Goal: Information Seeking & Learning: Learn about a topic

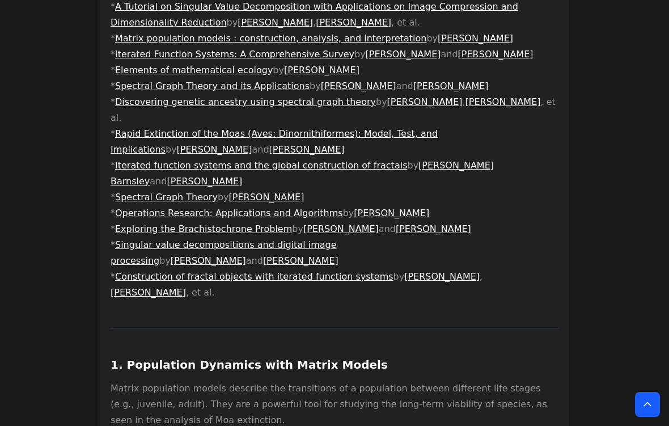
scroll to position [526, 0]
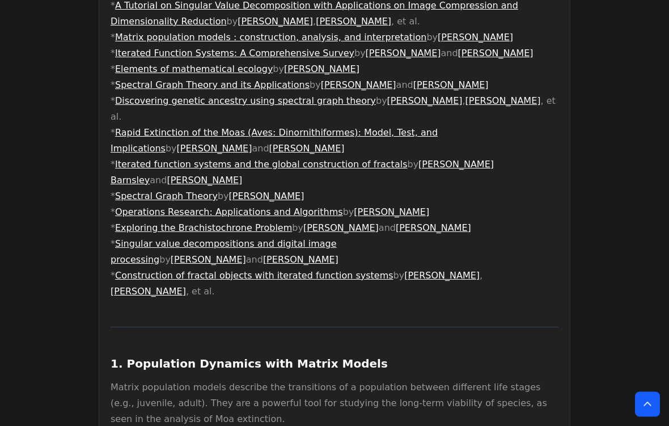
click at [156, 271] on link "Construction of fractal objects with iterated function systems" at bounding box center [254, 276] width 278 height 11
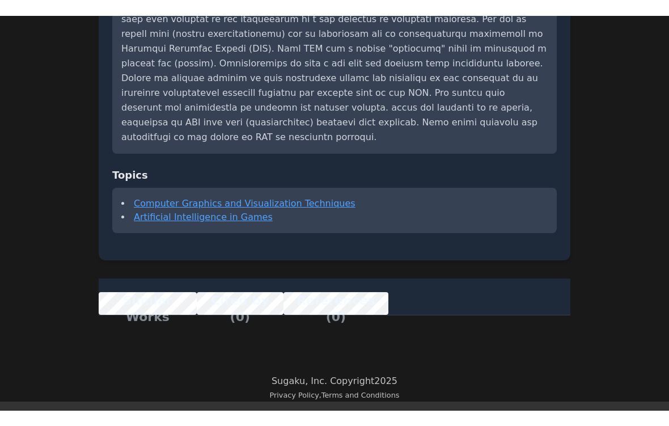
scroll to position [750, 0]
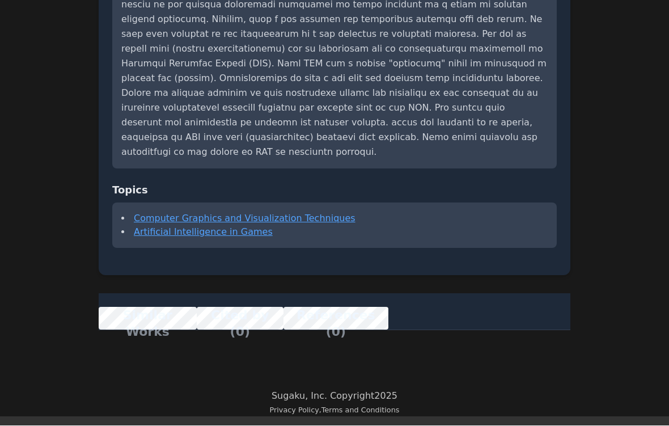
click at [0, 0] on link "Geometric Modelling Of Complex Objects Using Iterated Function System" at bounding box center [0, 0] width 0 height 0
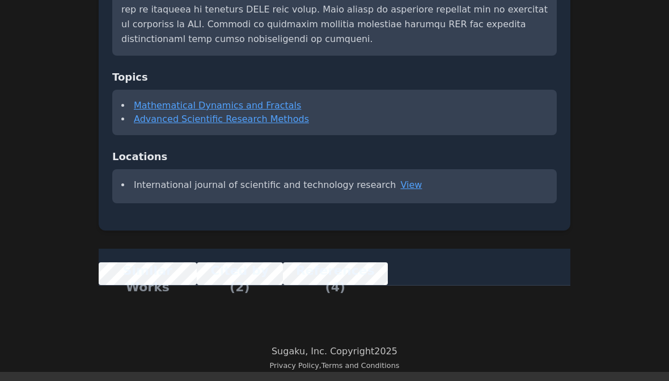
scroll to position [2310, 0]
click at [0, 0] on link "Construction of fractal objects with iterated function systems" at bounding box center [0, 0] width 0 height 0
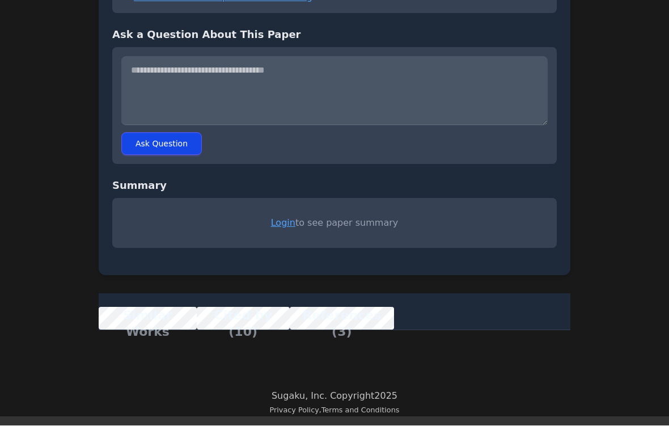
scroll to position [2682, 0]
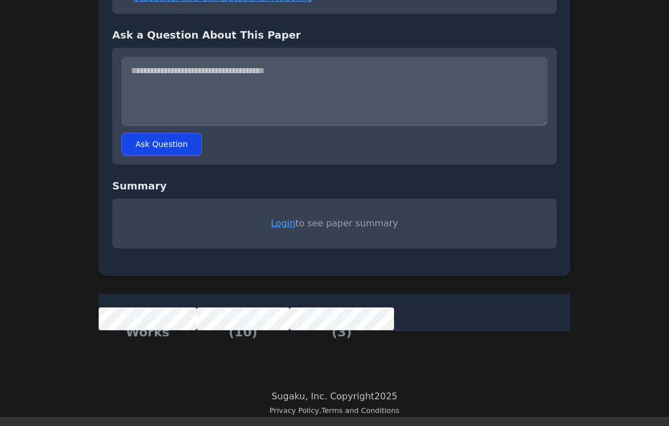
click at [0, 0] on link "Iterated function systems and the inverse problem of fractal construction" at bounding box center [0, 0] width 0 height 0
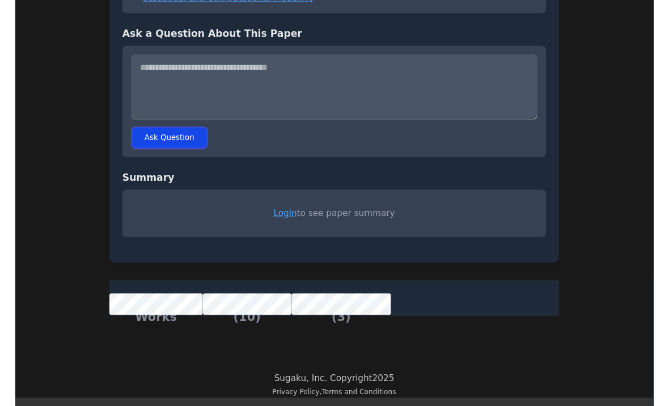
scroll to position [2727, 0]
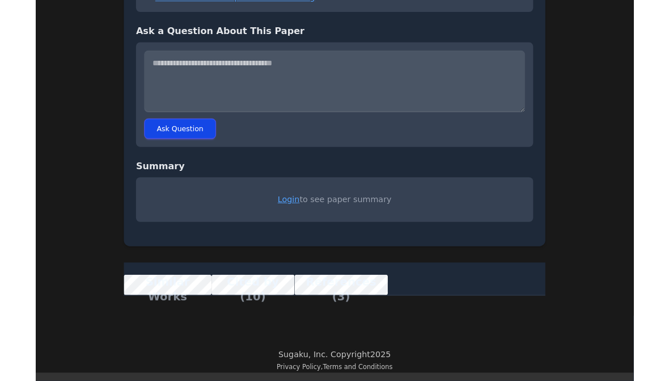
scroll to position [3310, 0]
